Goal: Complete application form

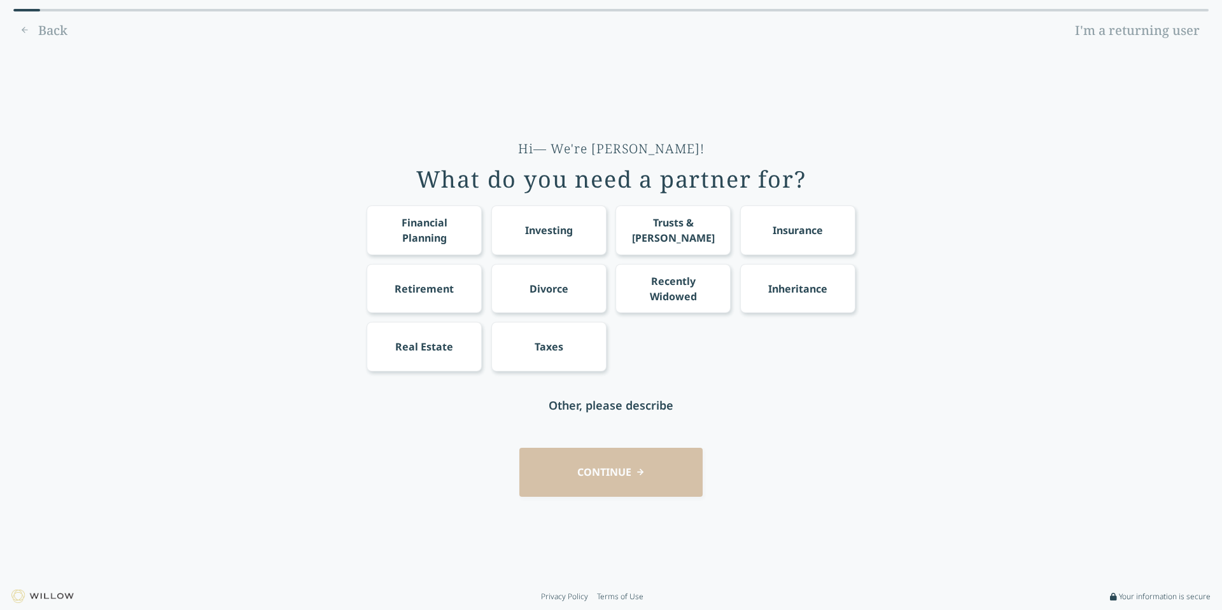
click at [683, 219] on div "Trusts & [PERSON_NAME]" at bounding box center [672, 229] width 115 height 49
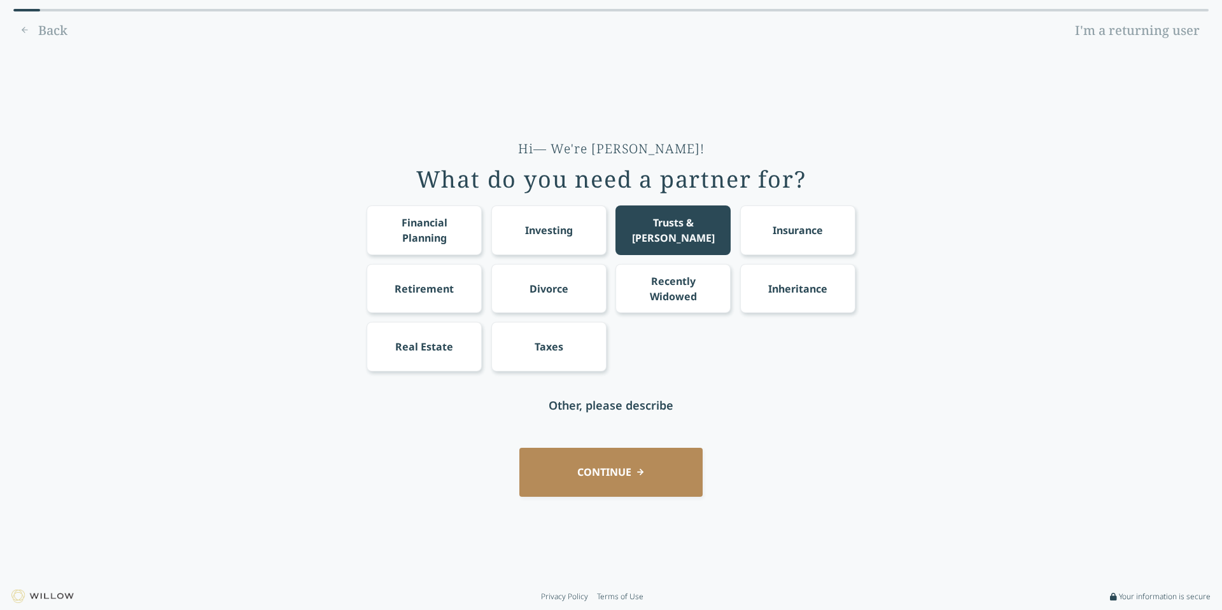
click at [428, 296] on div "Retirement" at bounding box center [423, 288] width 59 height 15
click at [573, 360] on div "Taxes" at bounding box center [548, 346] width 115 height 49
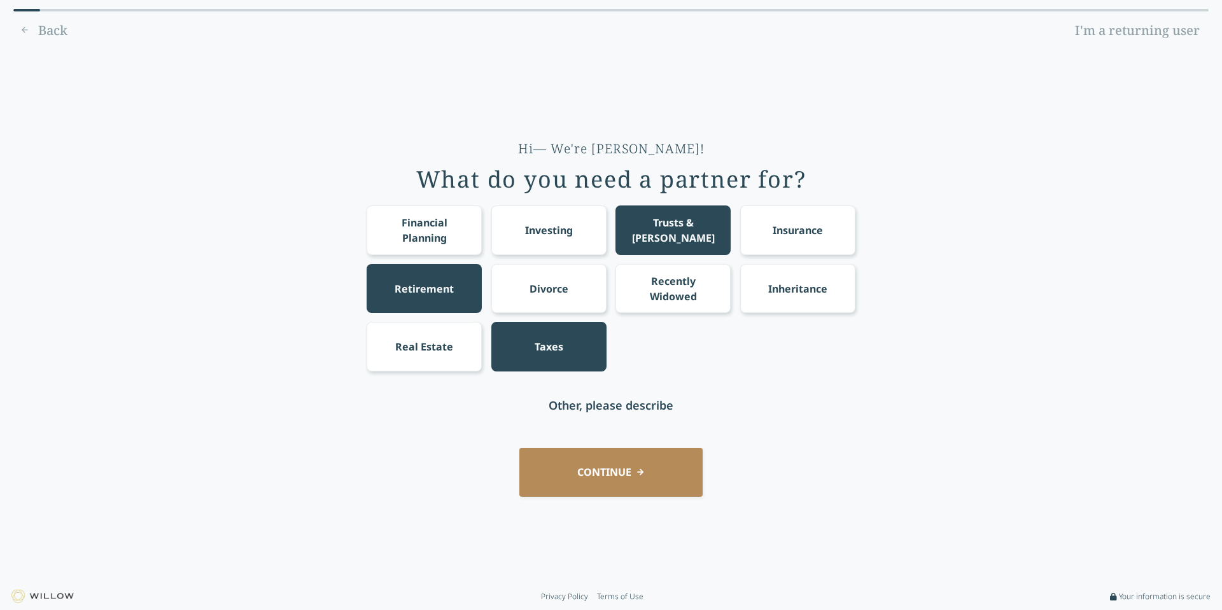
click at [653, 474] on button "CONTINUE" at bounding box center [610, 472] width 183 height 49
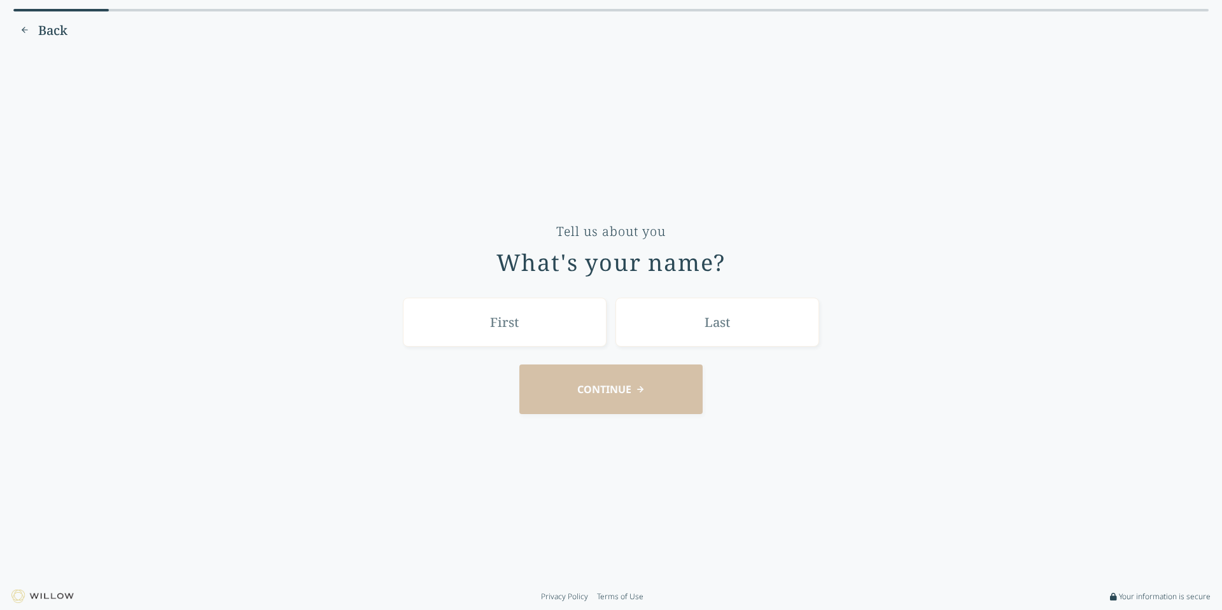
click at [551, 332] on input "text" at bounding box center [505, 322] width 204 height 49
click at [45, 29] on span "Back" at bounding box center [52, 31] width 29 height 18
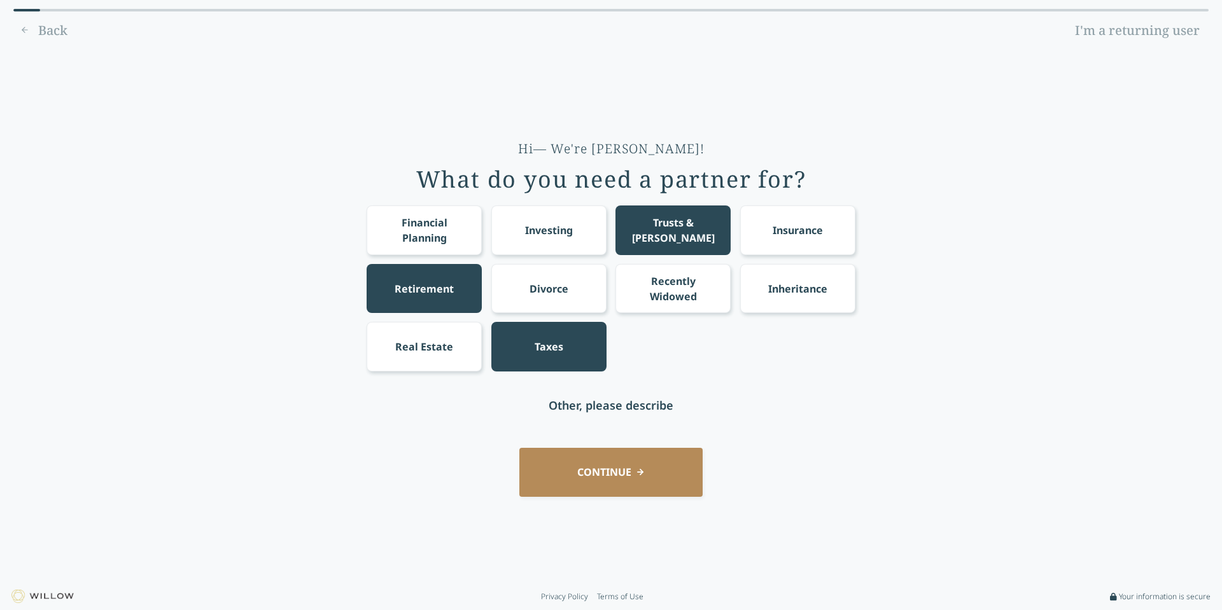
click at [60, 37] on div "Back I'm a returning user" at bounding box center [610, 30] width 1195 height 20
click at [48, 24] on div "Back I'm a returning user" at bounding box center [610, 30] width 1195 height 20
click at [53, 35] on div "Back I'm a returning user" at bounding box center [610, 30] width 1195 height 20
